Goal: Find specific page/section: Find specific page/section

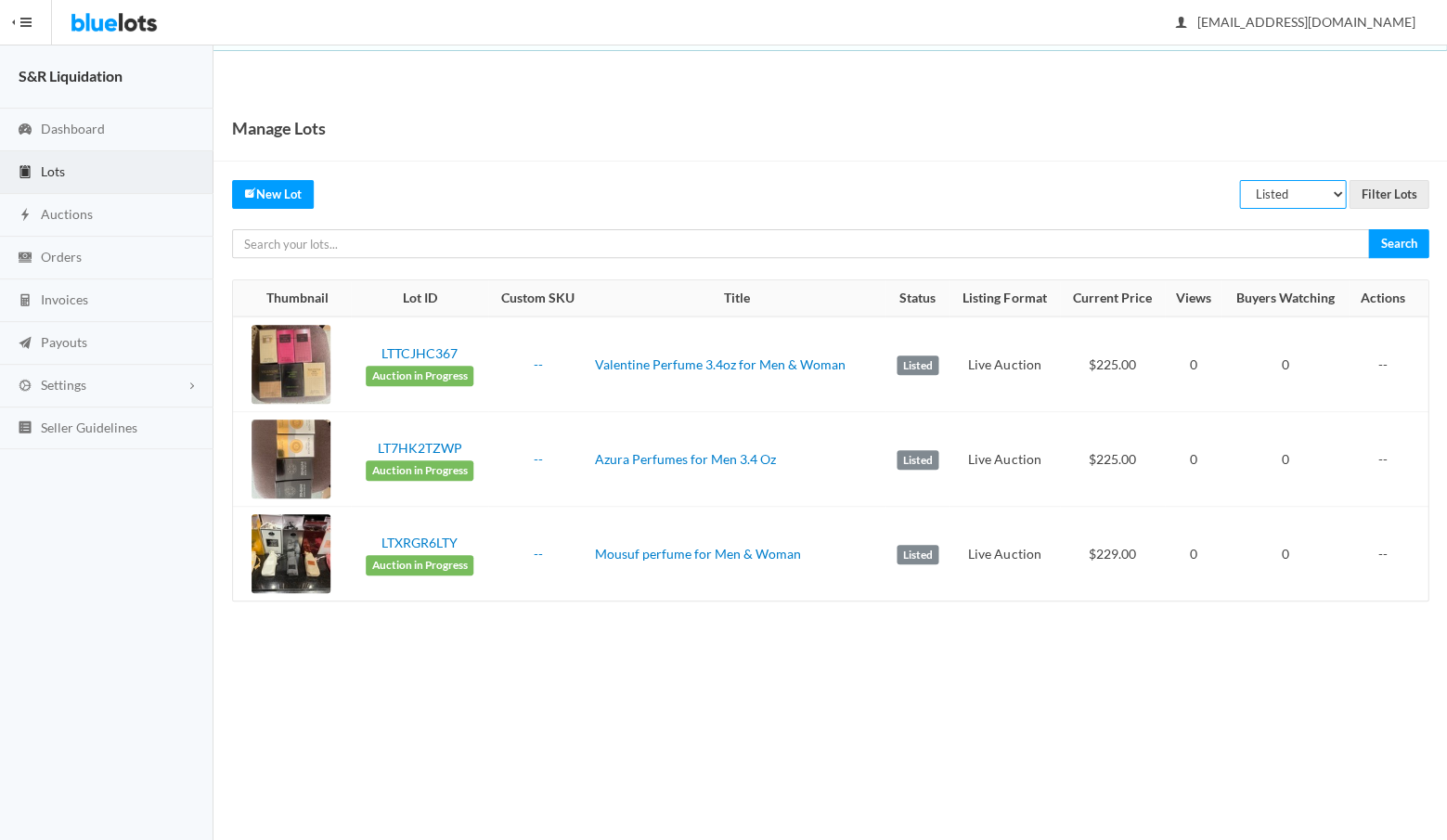
select select "scheduled"
click at [1383, 190] on input "Filter Lots" at bounding box center [1388, 194] width 80 height 29
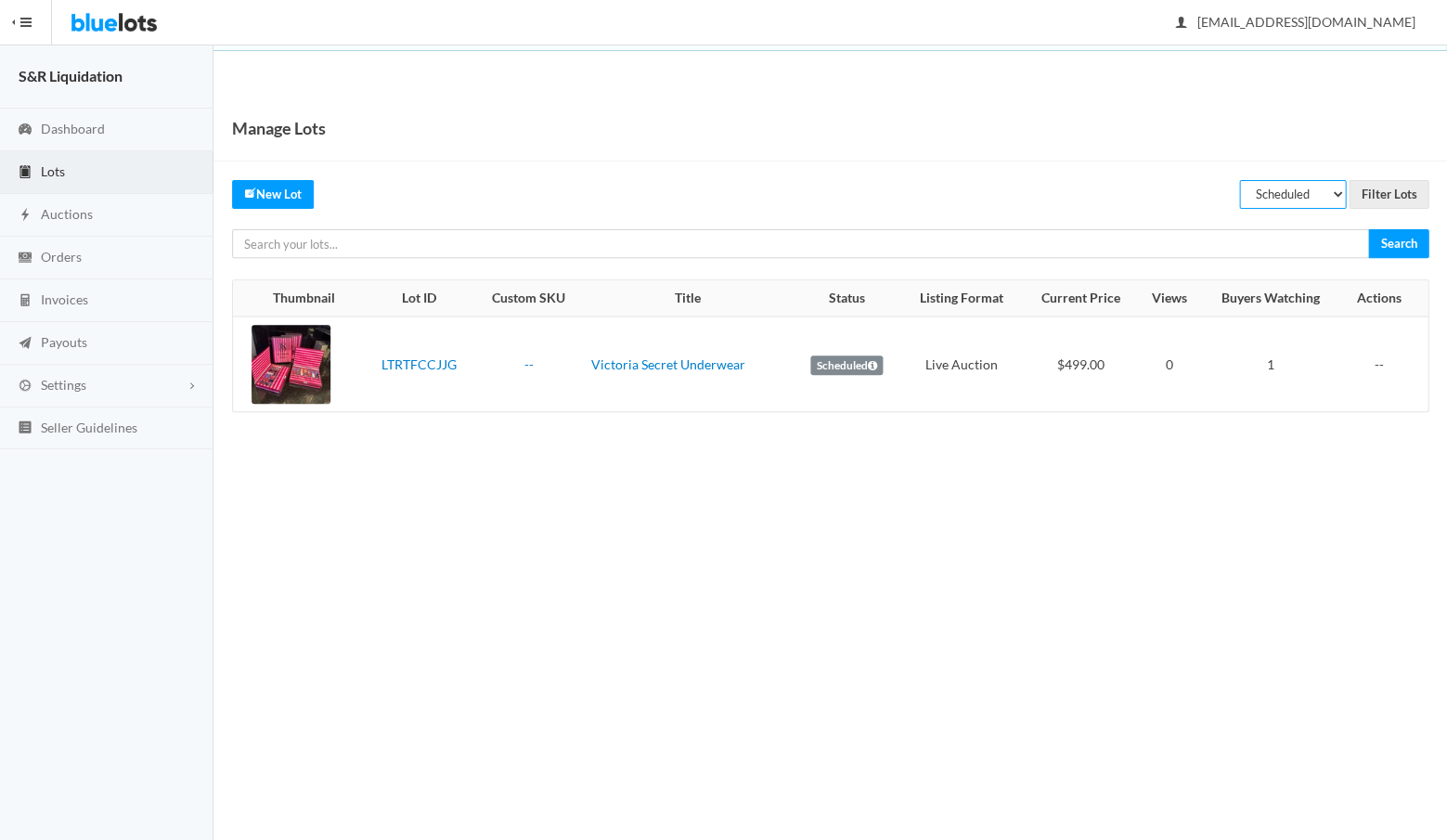
select select "listed"
click at [1380, 194] on input "Filter Lots" at bounding box center [1388, 194] width 80 height 29
